Goal: Transaction & Acquisition: Purchase product/service

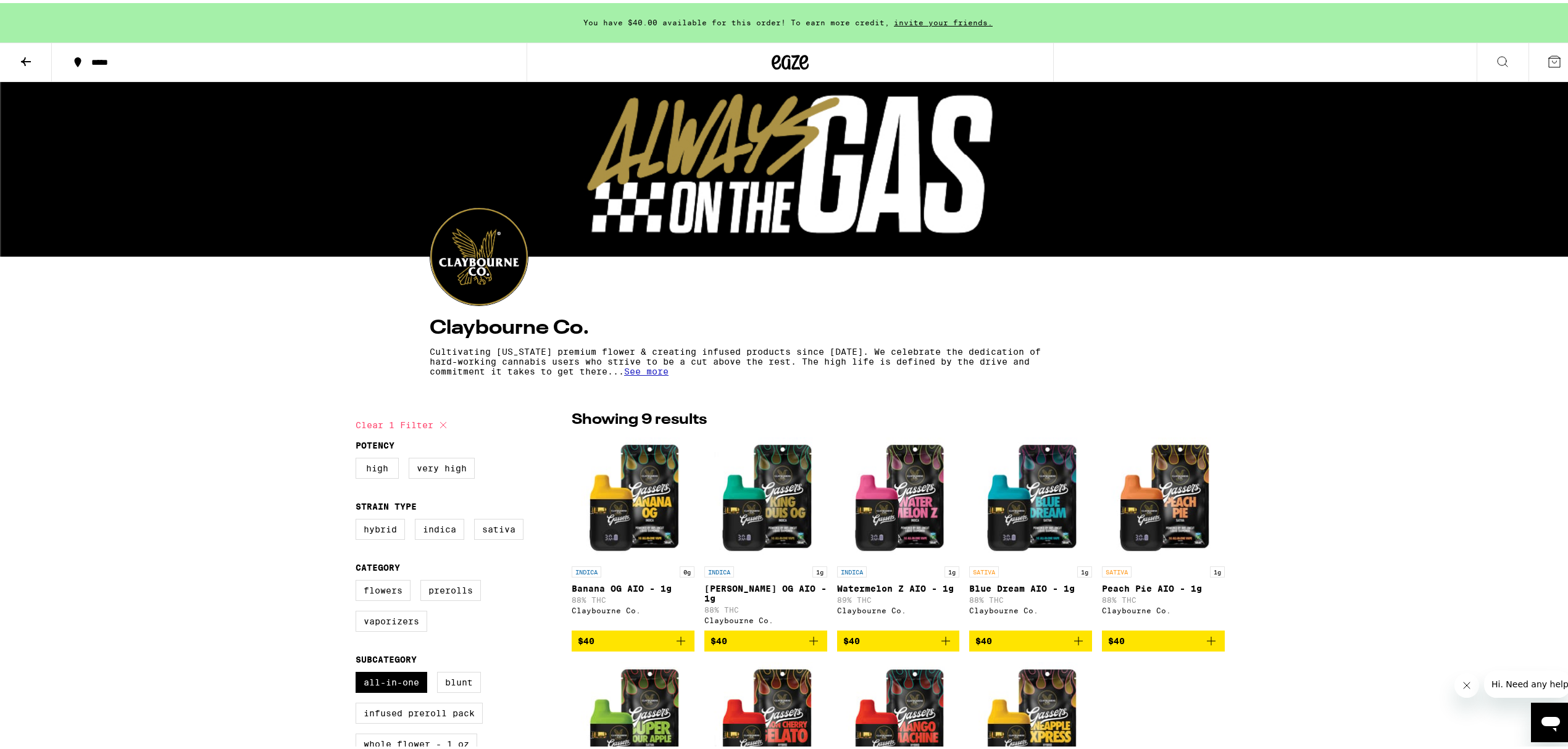
click at [758, 47] on div at bounding box center [789, 60] width 526 height 40
click at [778, 58] on icon at bounding box center [790, 59] width 37 height 22
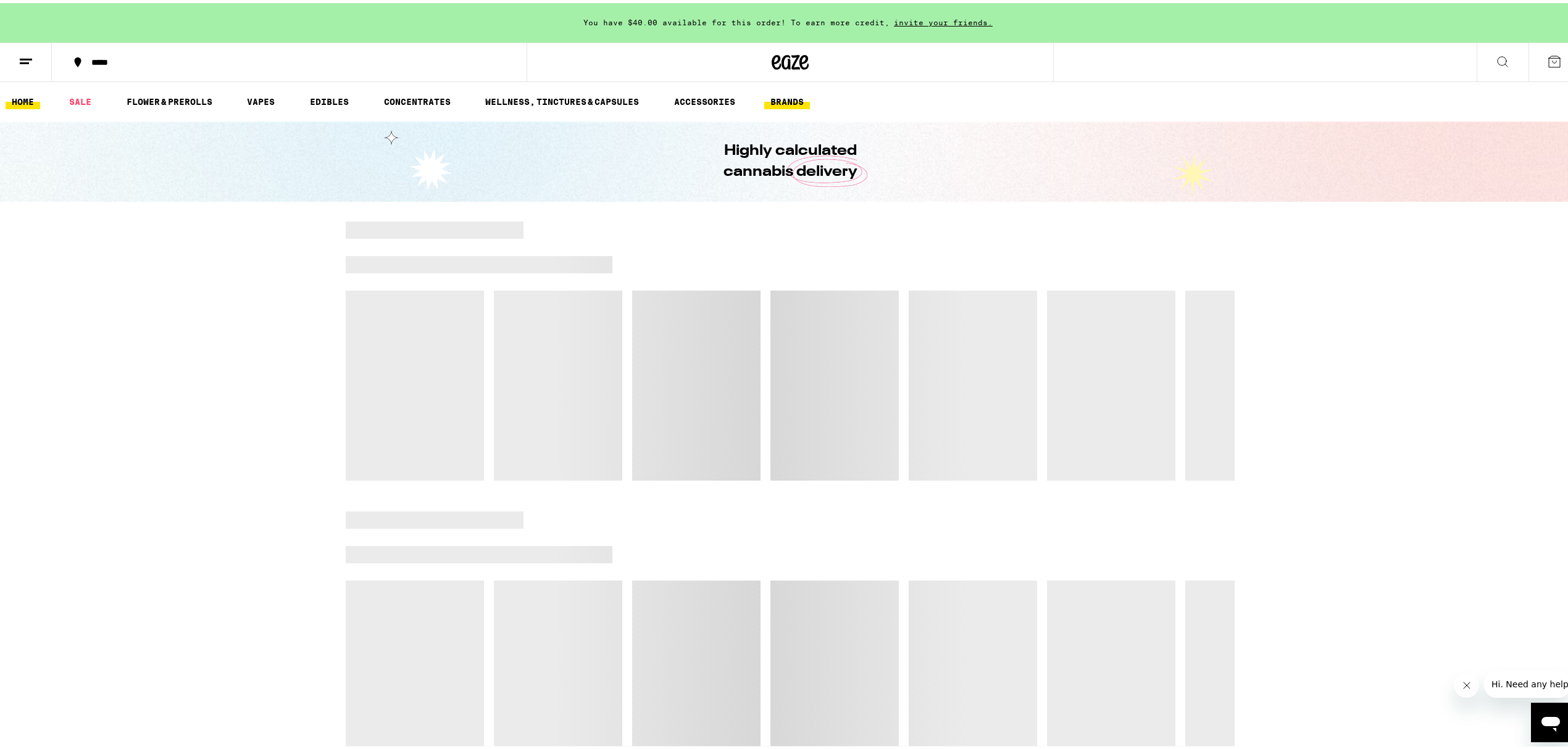
click at [788, 96] on link "BRANDS" at bounding box center [786, 99] width 46 height 15
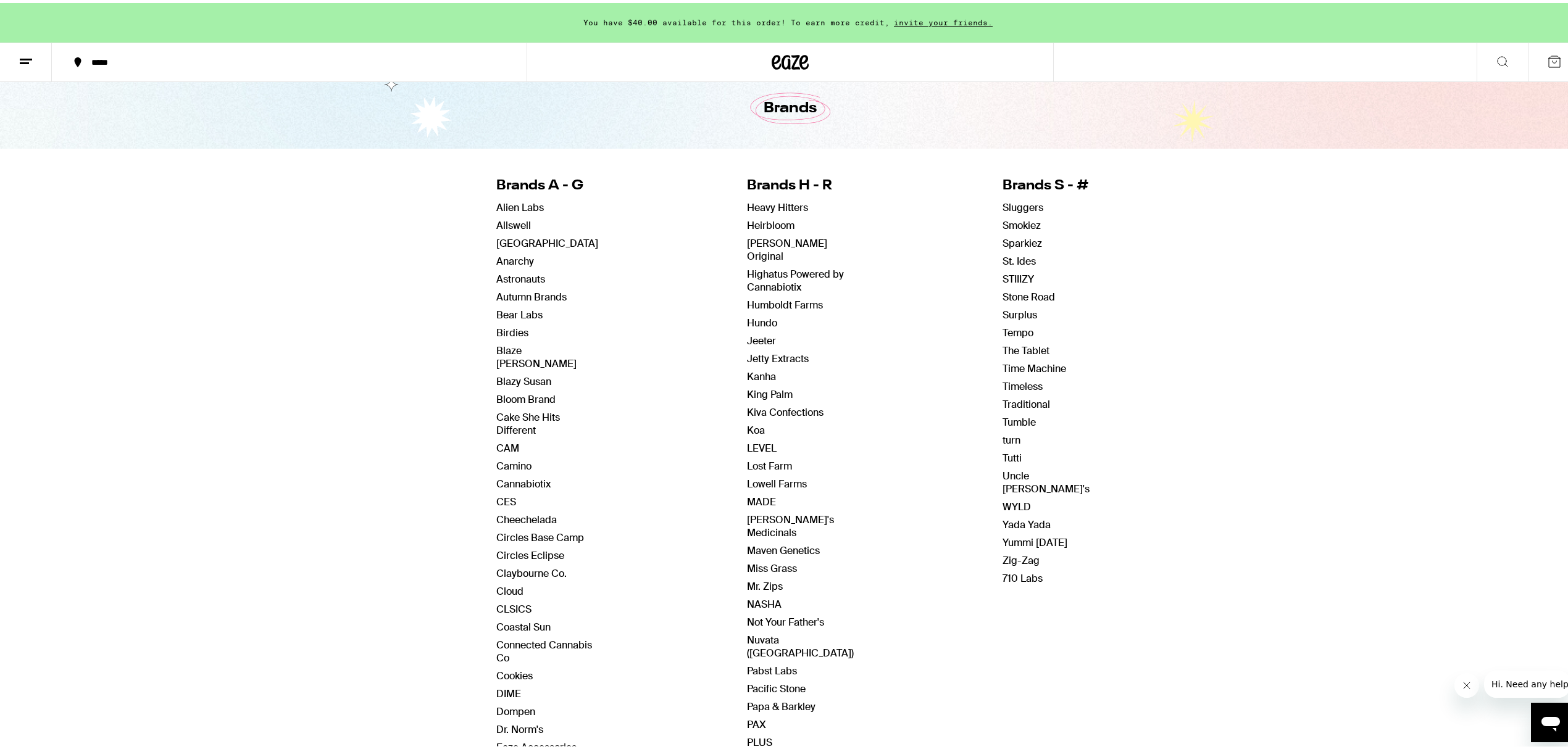
scroll to position [82, 0]
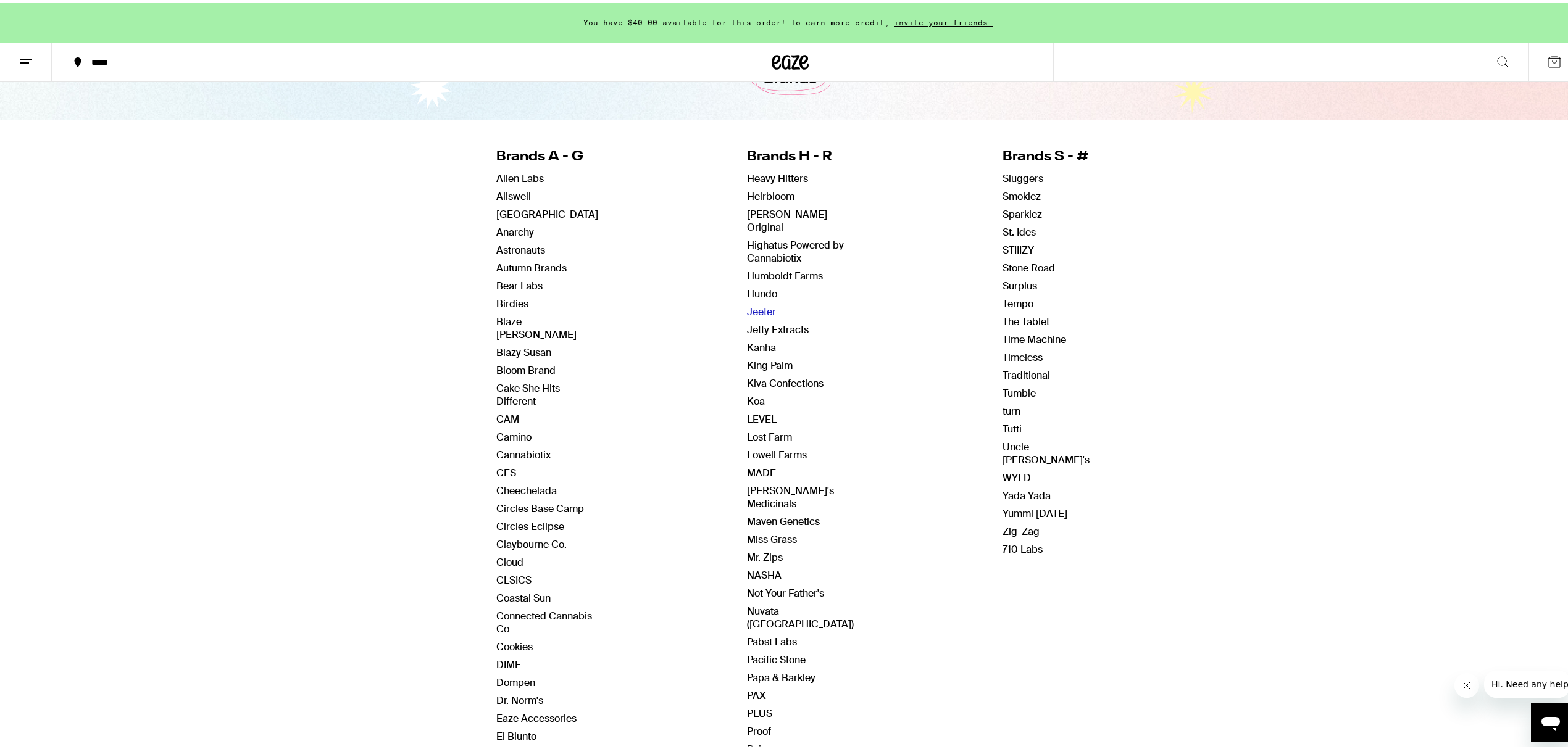
click at [747, 302] on link "Jeeter" at bounding box center [761, 309] width 29 height 13
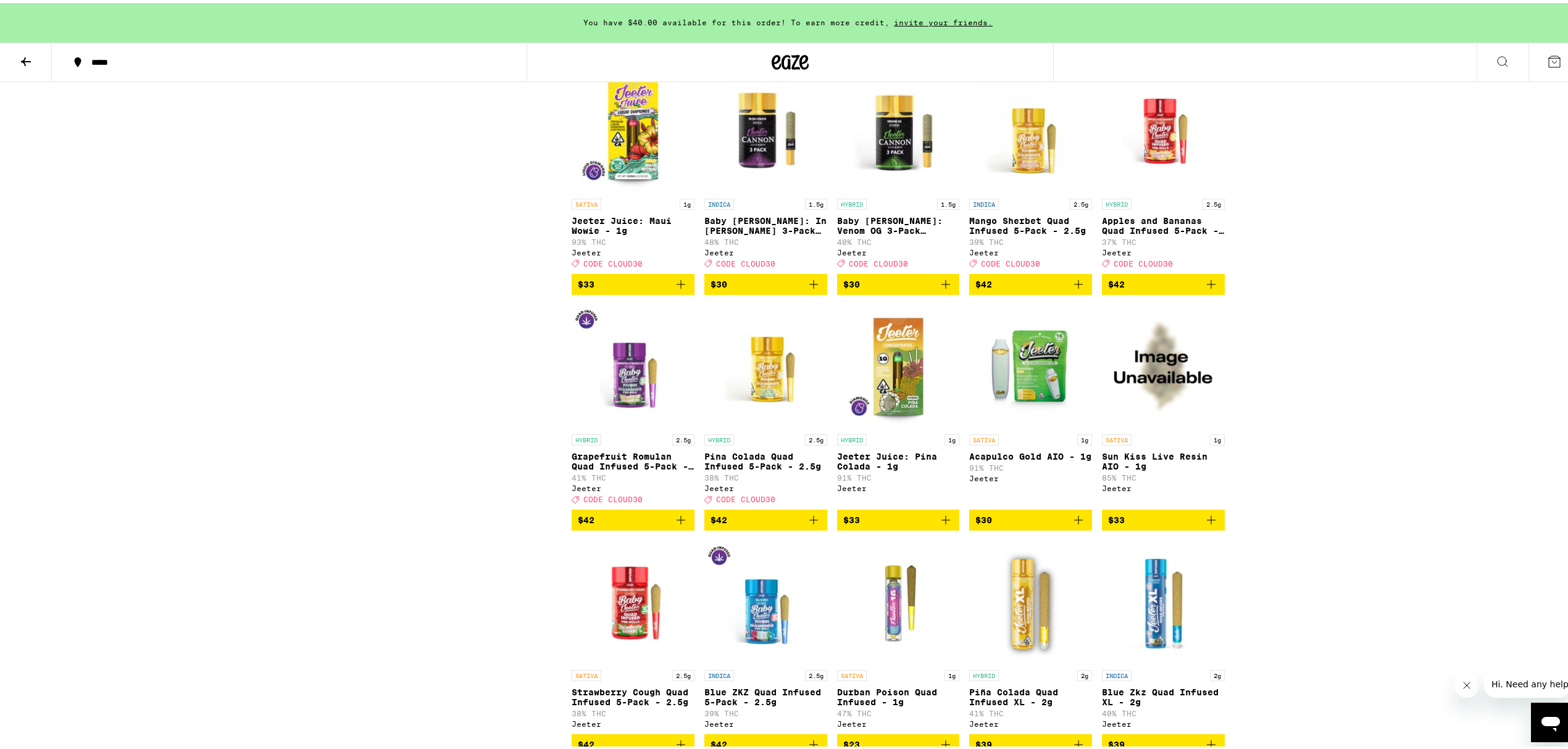
scroll to position [823, 0]
